Goal: Task Accomplishment & Management: Manage account settings

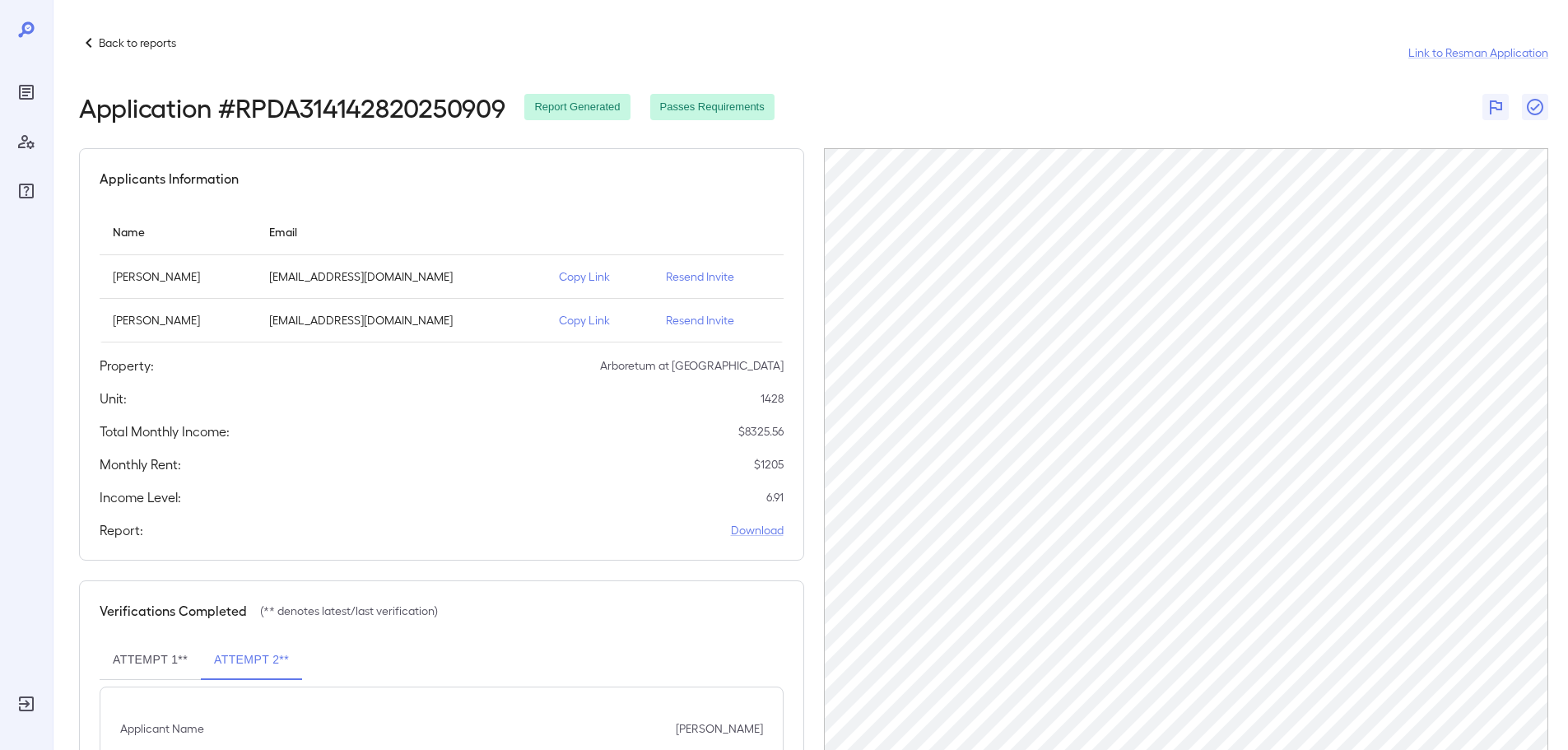
click at [117, 40] on p "Back to reports" at bounding box center [137, 42] width 77 height 16
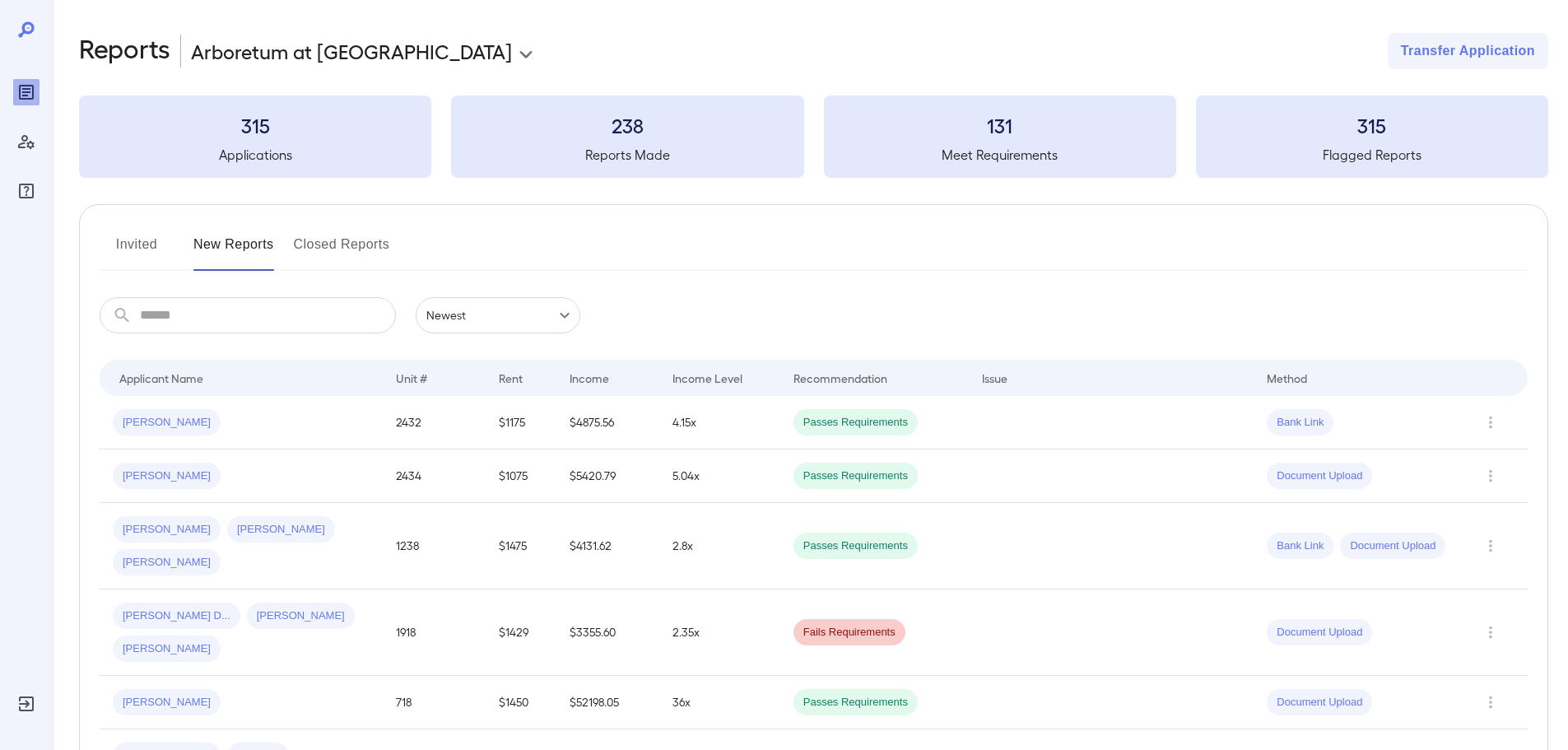
click at [127, 244] on button "Invited" at bounding box center [136, 251] width 74 height 39
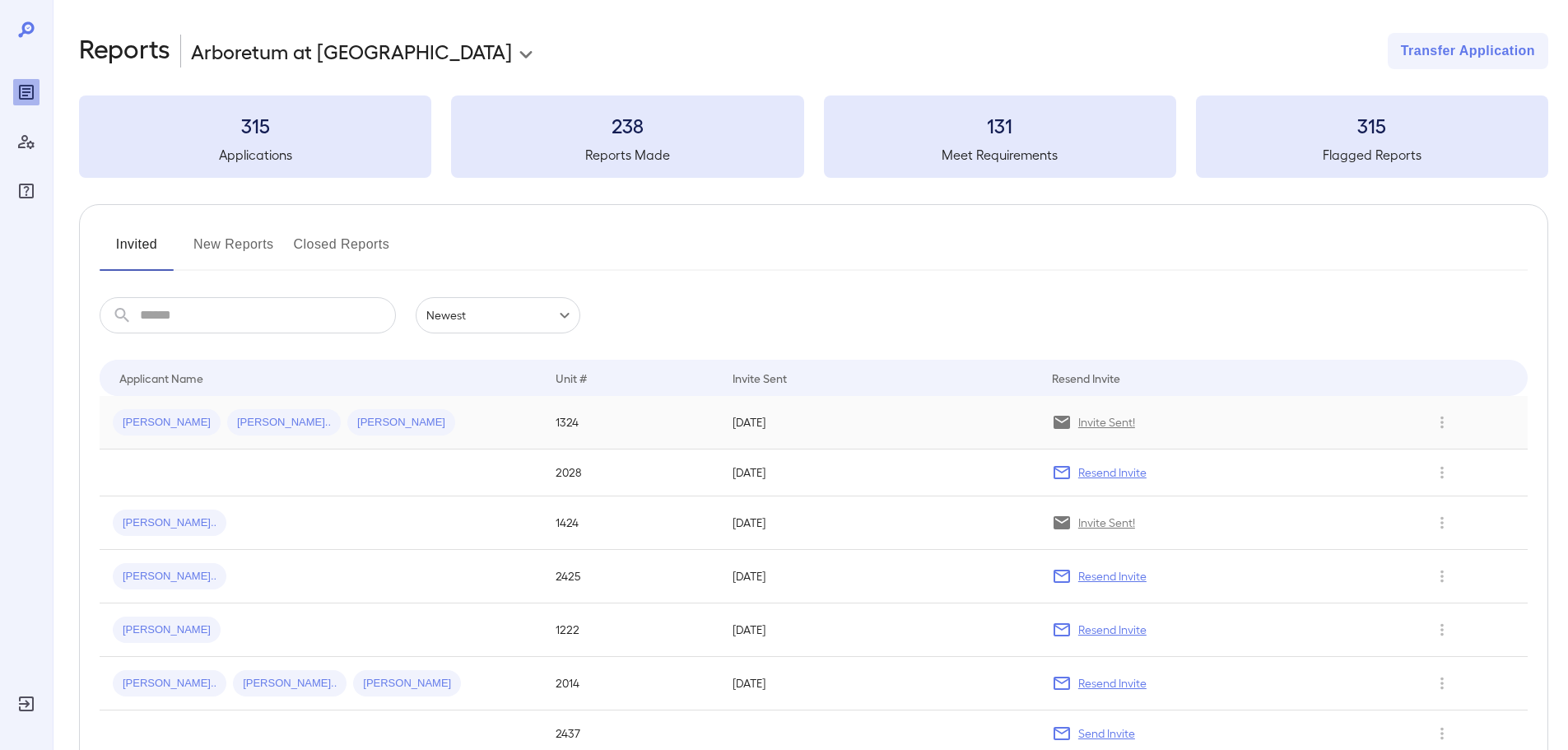
click at [1106, 418] on p "Invite Sent!" at bounding box center [1107, 422] width 57 height 16
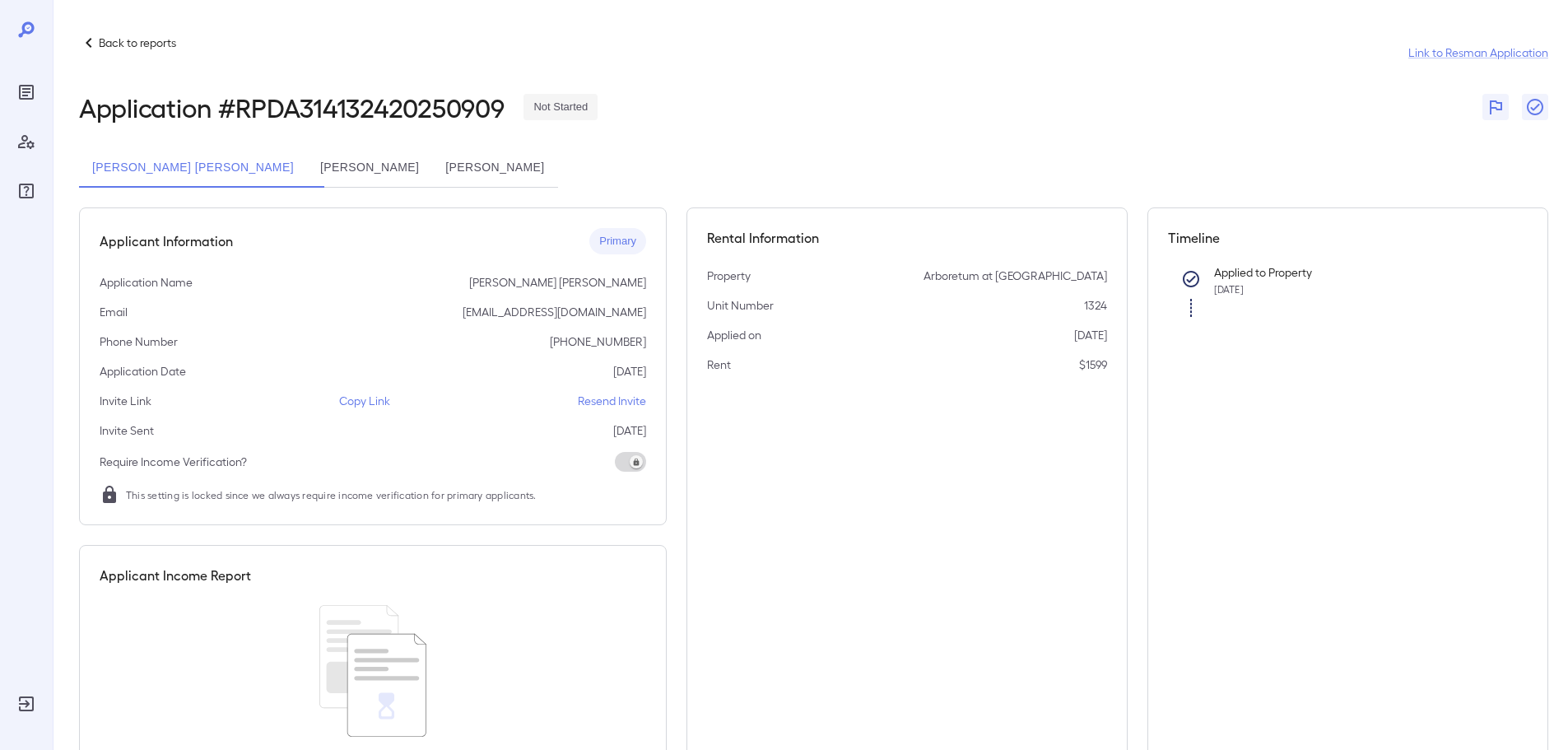
click at [612, 403] on p "Resend Invite" at bounding box center [612, 401] width 69 height 16
click at [129, 48] on p "Back to reports" at bounding box center [137, 42] width 77 height 16
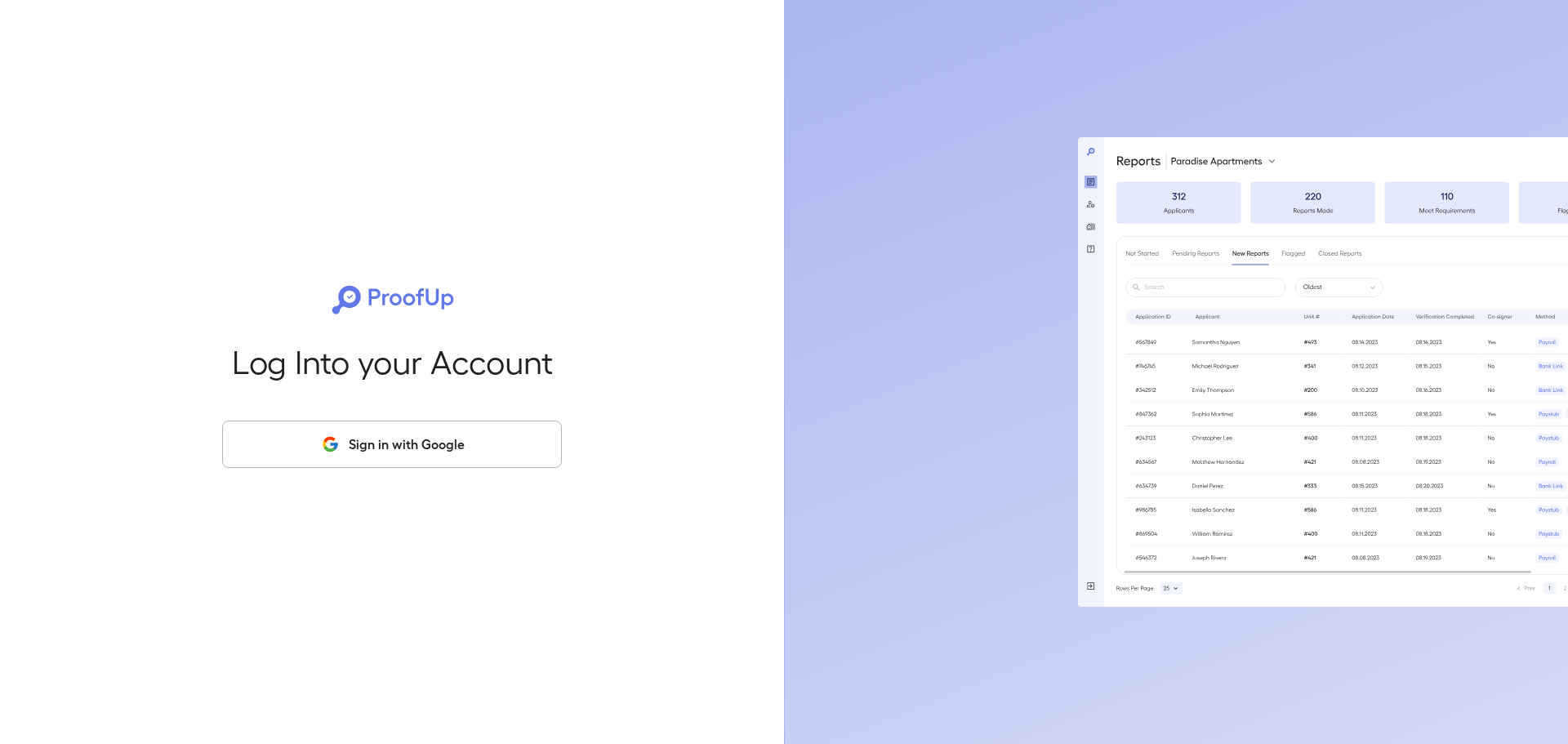
click at [425, 446] on button "Sign in with Google" at bounding box center [392, 445] width 340 height 47
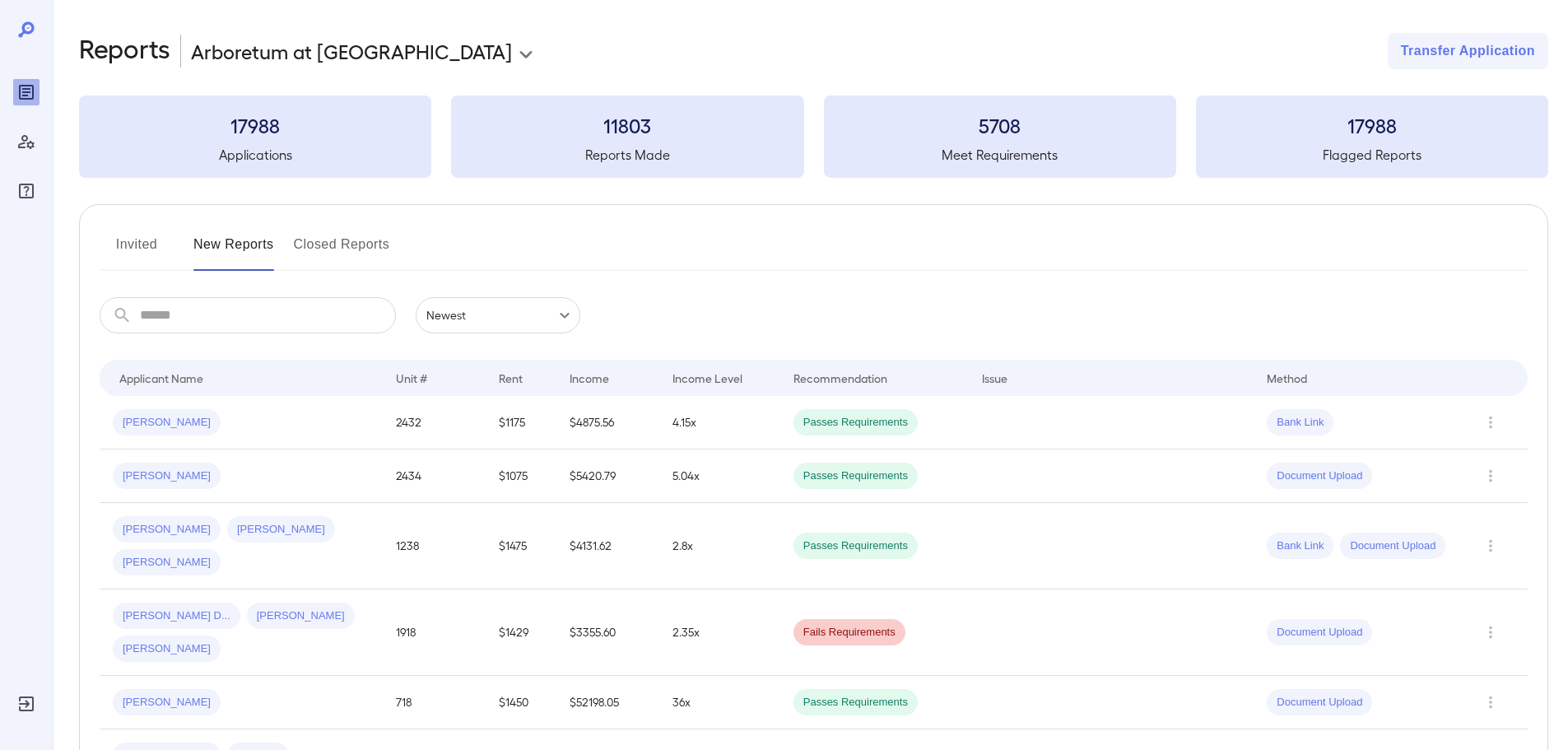
click at [133, 241] on button "Invited" at bounding box center [136, 251] width 74 height 39
